Goal: Find specific fact: Find specific fact

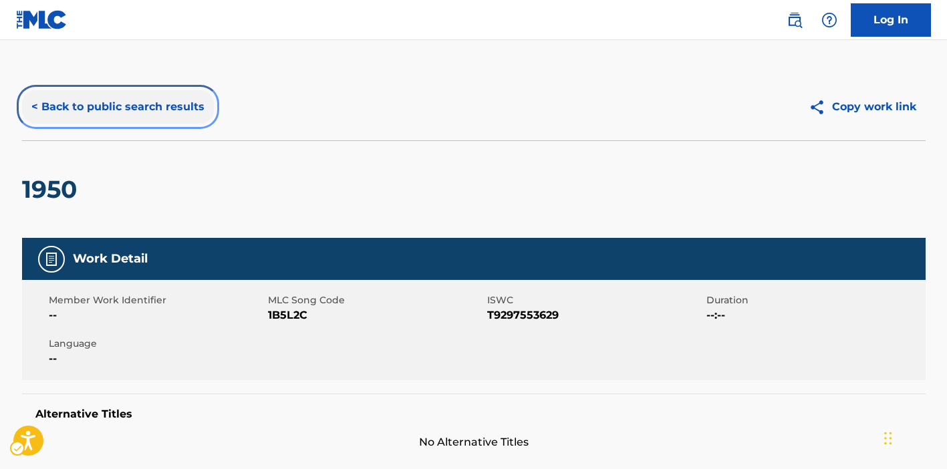
click at [85, 102] on button "< Back to public search results" at bounding box center [118, 106] width 192 height 33
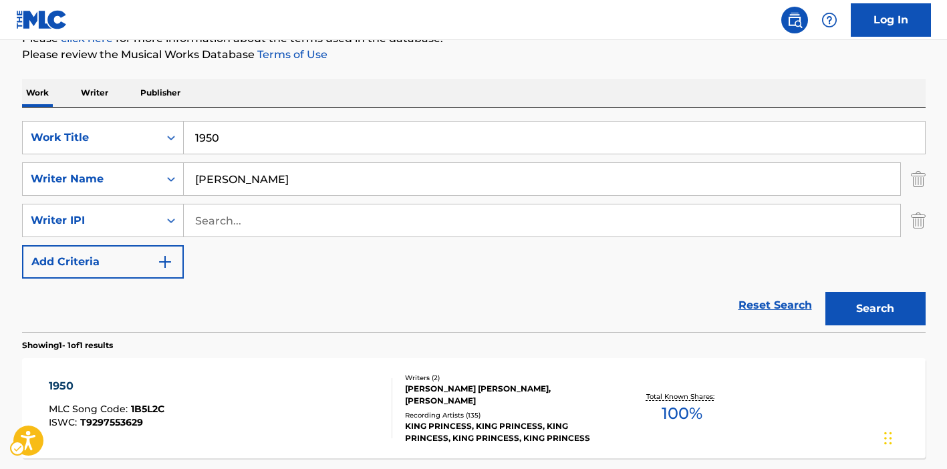
scroll to position [176, 0]
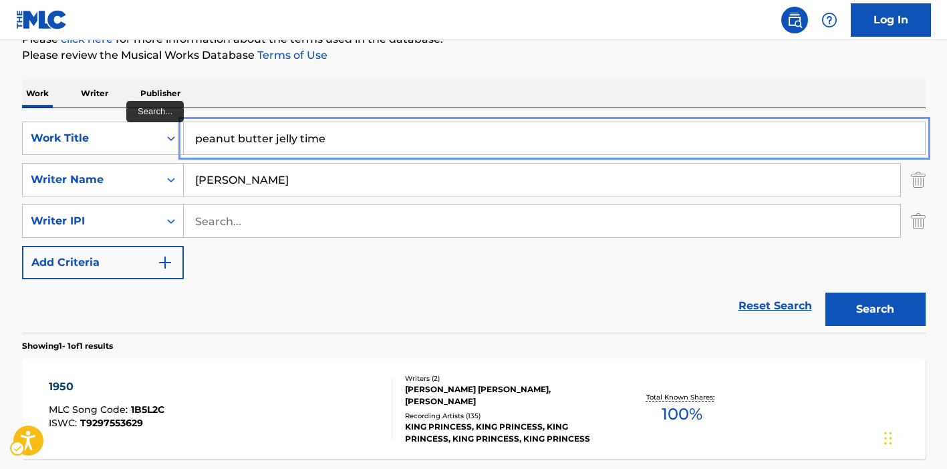
type input "peanut butter jelly time"
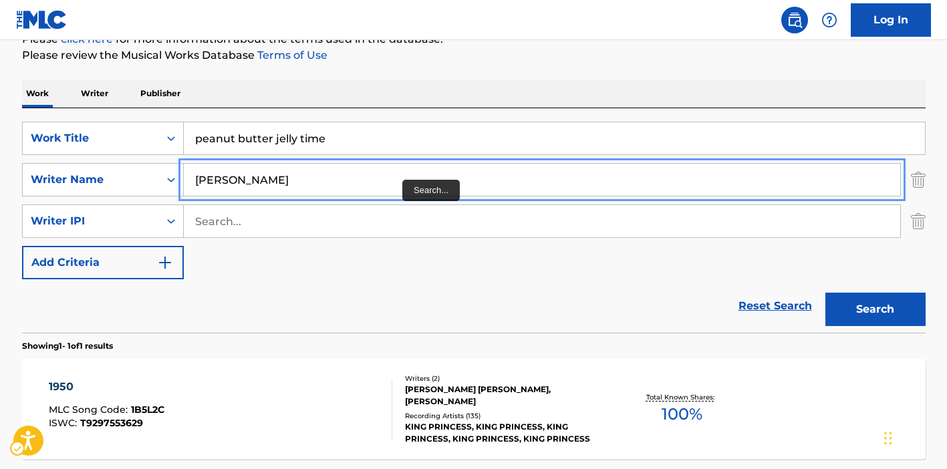
type input "[PERSON_NAME]"
click at [826, 293] on button "Search" at bounding box center [876, 309] width 100 height 33
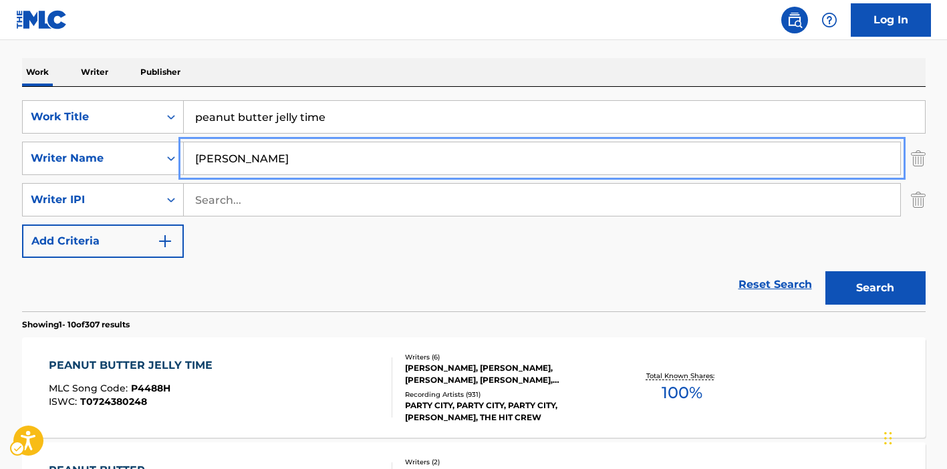
scroll to position [340, 0]
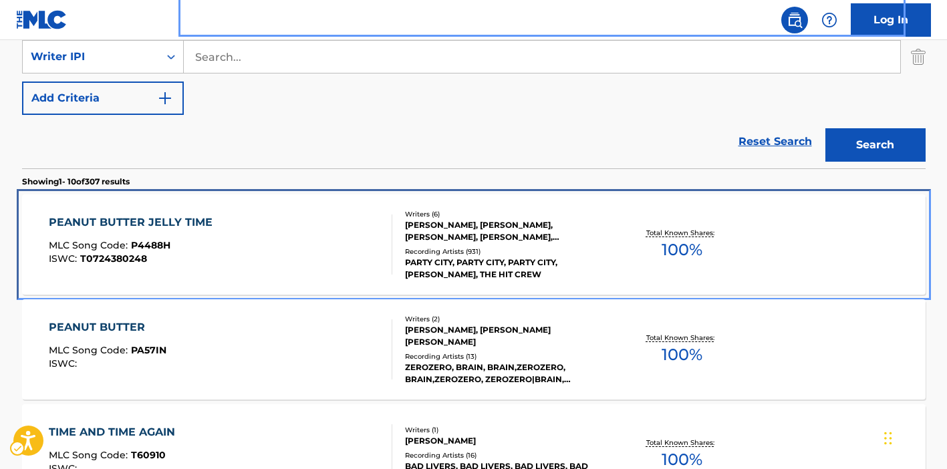
click at [329, 225] on div "PEANUT BUTTER JELLY TIME MLC Song Code : P4488H ISWC : T0724380248" at bounding box center [221, 245] width 344 height 60
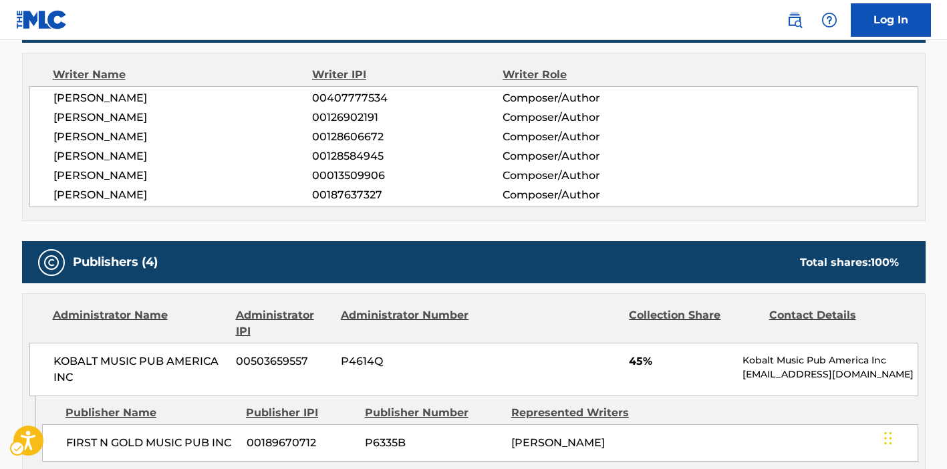
scroll to position [575, 0]
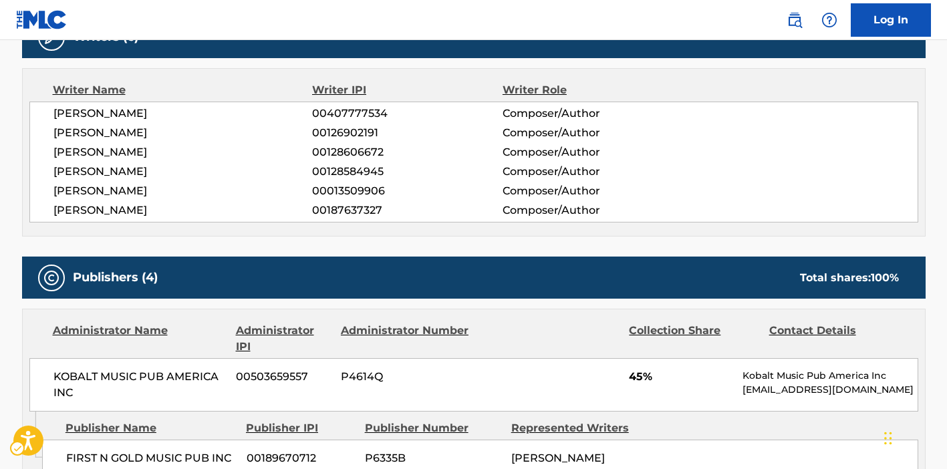
click at [368, 118] on span "00407777534" at bounding box center [407, 114] width 190 height 16
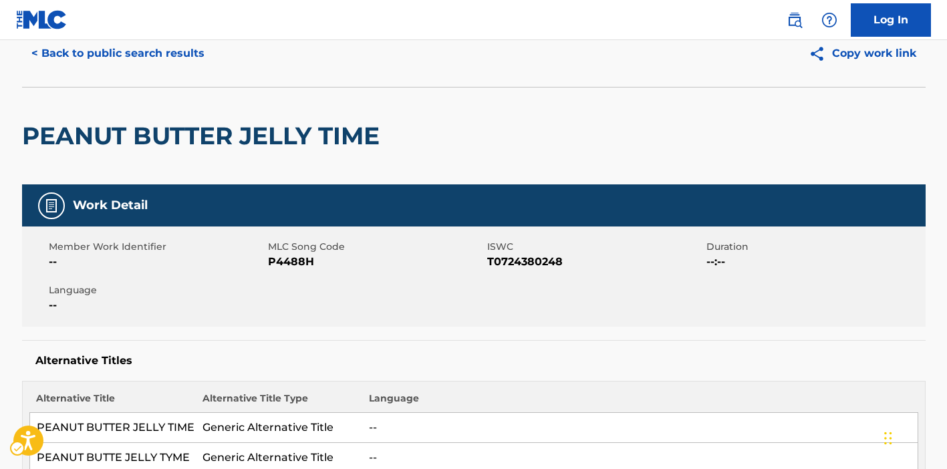
scroll to position [171, 0]
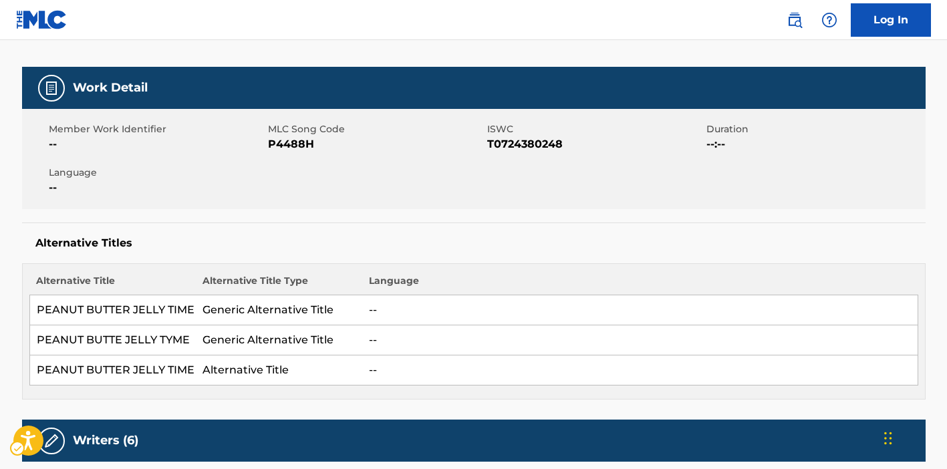
click at [492, 142] on span "ISWC - T0724380248" at bounding box center [595, 144] width 216 height 16
copy span "T0724380248"
